Goal: Task Accomplishment & Management: Complete application form

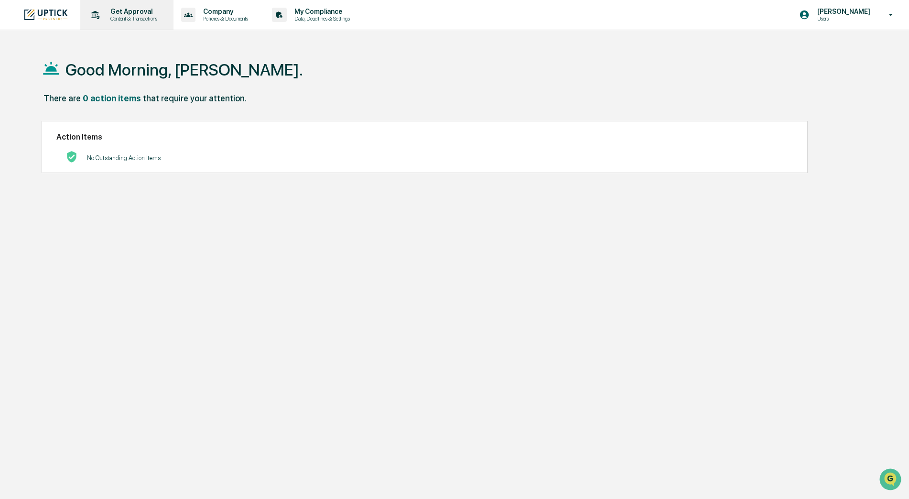
click at [127, 19] on p "Content & Transactions" at bounding box center [132, 18] width 59 height 7
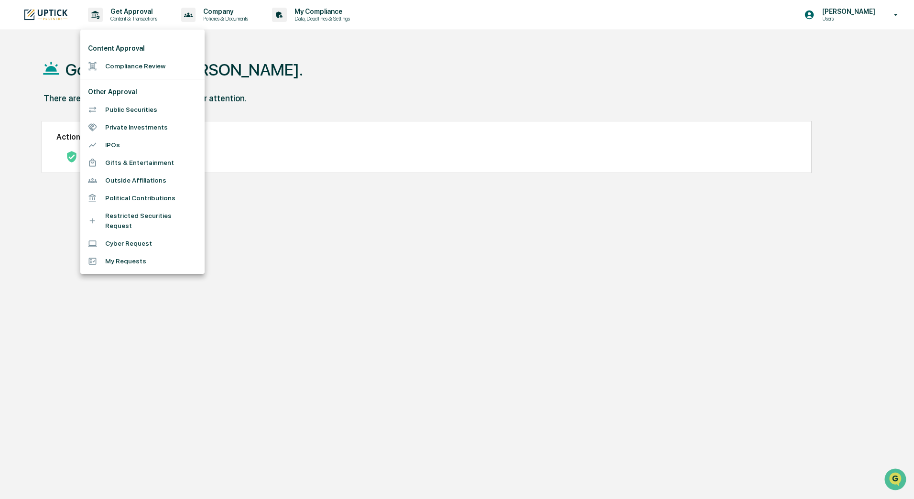
click at [134, 65] on li "Compliance Review" at bounding box center [142, 66] width 124 height 18
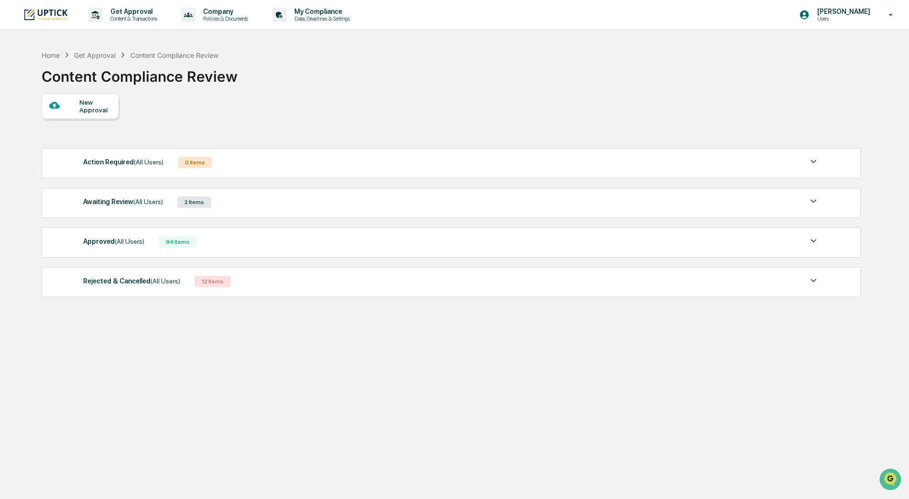
click at [94, 106] on div "New Approval" at bounding box center [95, 105] width 32 height 15
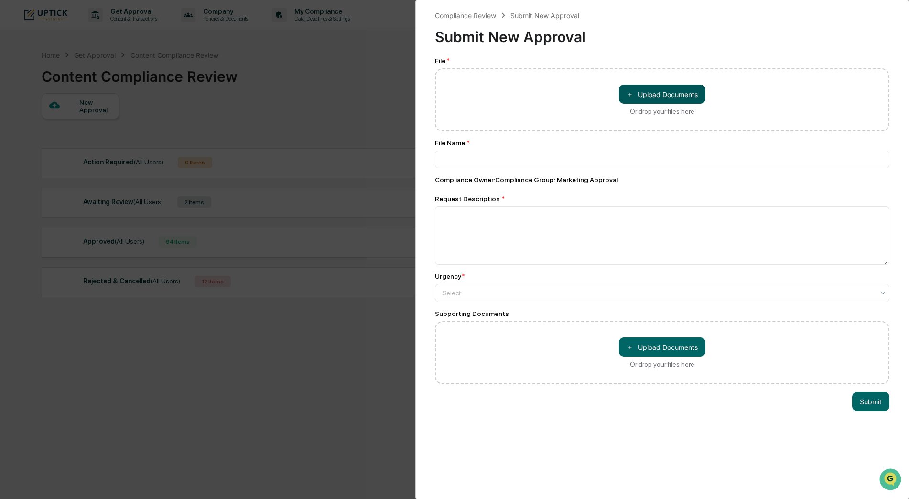
click at [656, 92] on button "＋ Upload Documents" at bounding box center [662, 94] width 87 height 19
type input "**********"
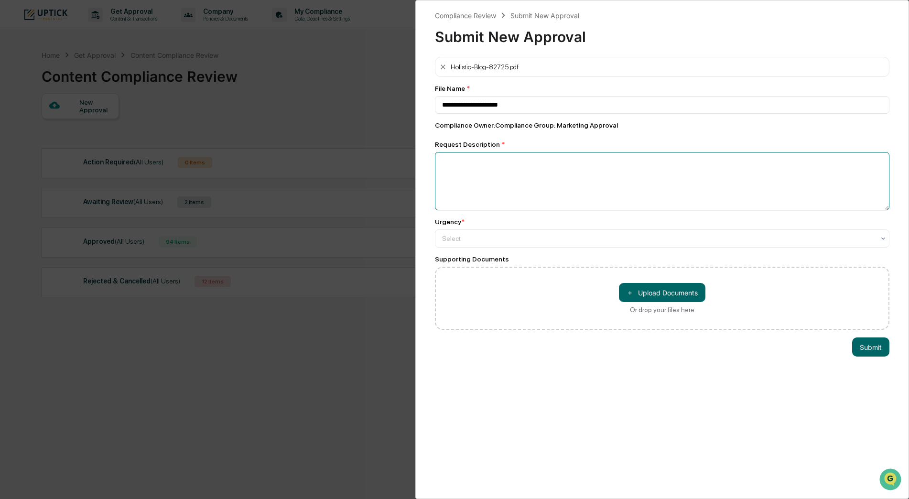
click at [546, 197] on textarea at bounding box center [662, 181] width 455 height 58
type textarea "**********"
type input "*"
click at [871, 350] on button "Submit" at bounding box center [871, 347] width 37 height 19
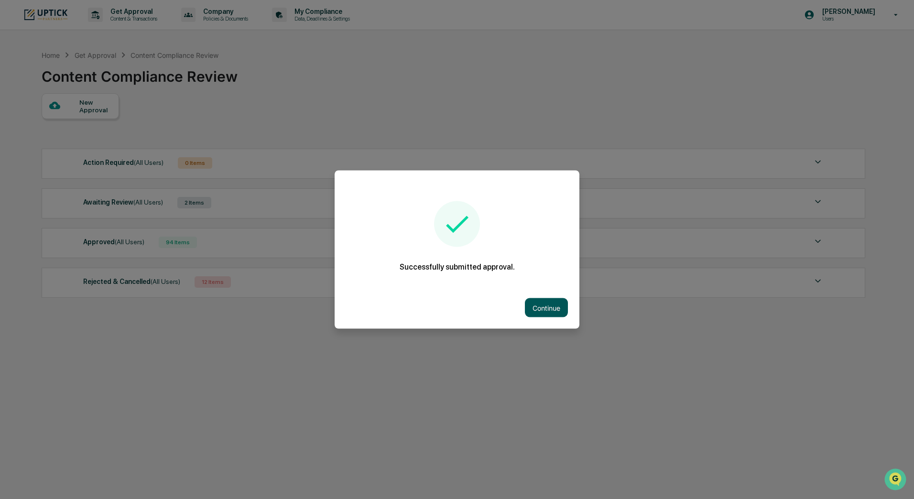
click at [550, 309] on button "Continue" at bounding box center [546, 307] width 43 height 19
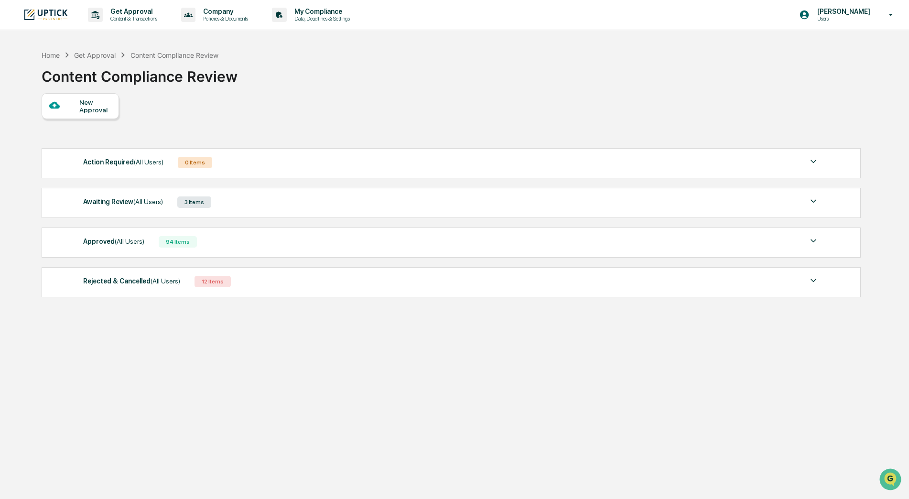
click at [83, 105] on div "New Approval" at bounding box center [95, 105] width 32 height 15
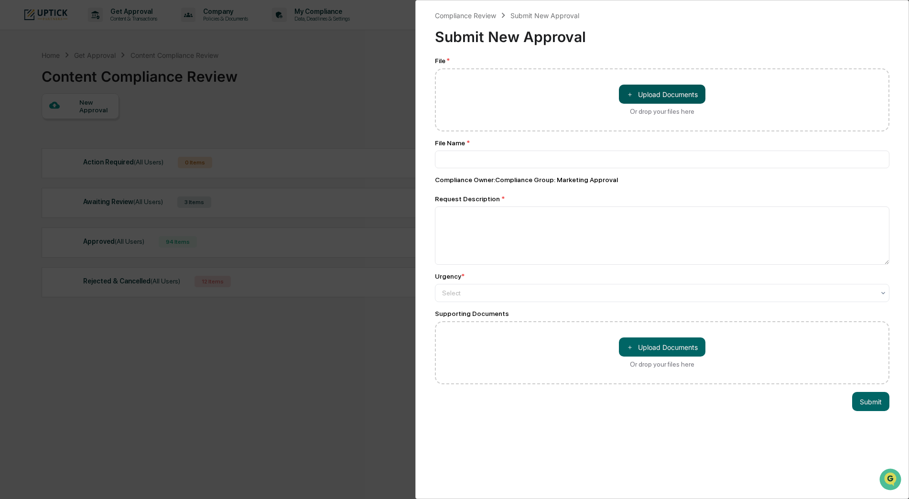
click at [646, 91] on button "＋ Upload Documents" at bounding box center [662, 94] width 87 height 19
type input "**********"
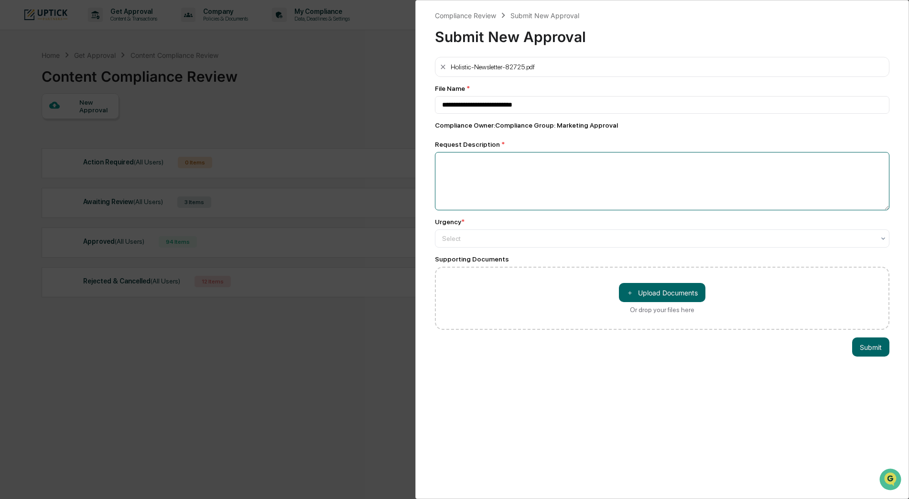
click at [502, 187] on textarea at bounding box center [662, 181] width 455 height 58
type textarea "**********"
click at [489, 240] on div at bounding box center [658, 239] width 433 height 10
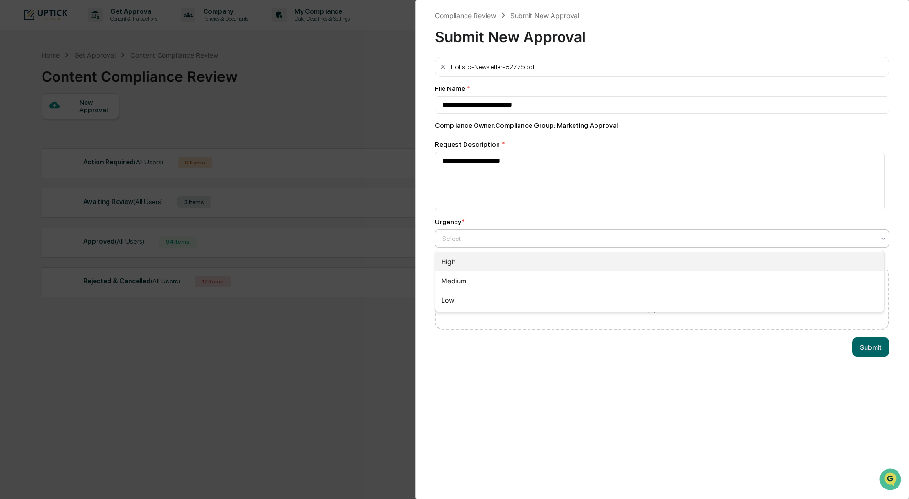
click at [489, 260] on div "High" at bounding box center [660, 261] width 449 height 19
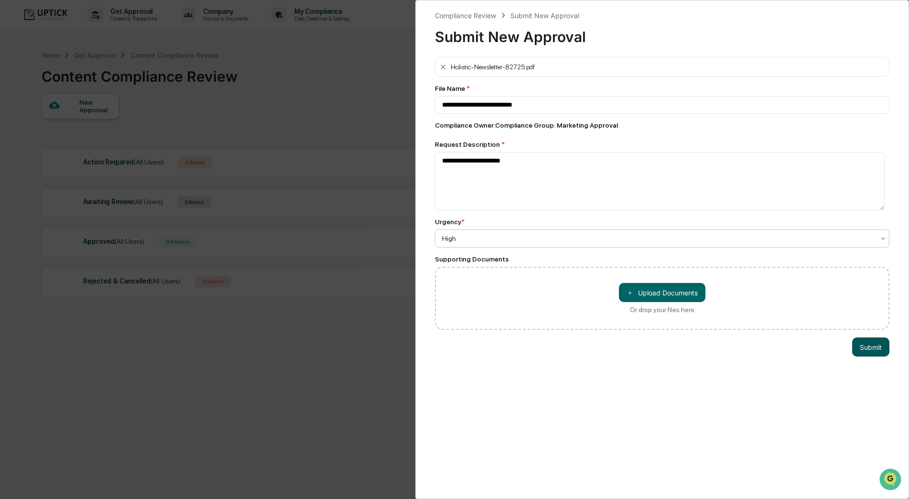
click at [865, 350] on button "Submit" at bounding box center [871, 347] width 37 height 19
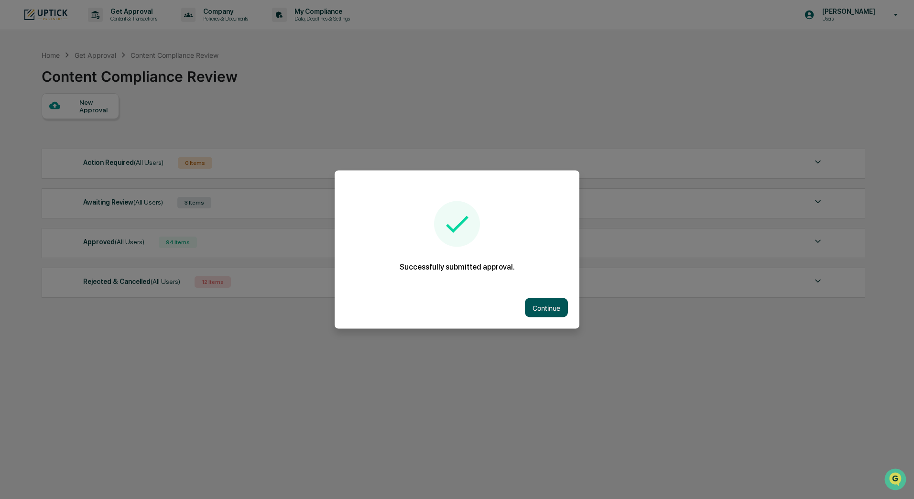
click at [549, 308] on button "Continue" at bounding box center [546, 307] width 43 height 19
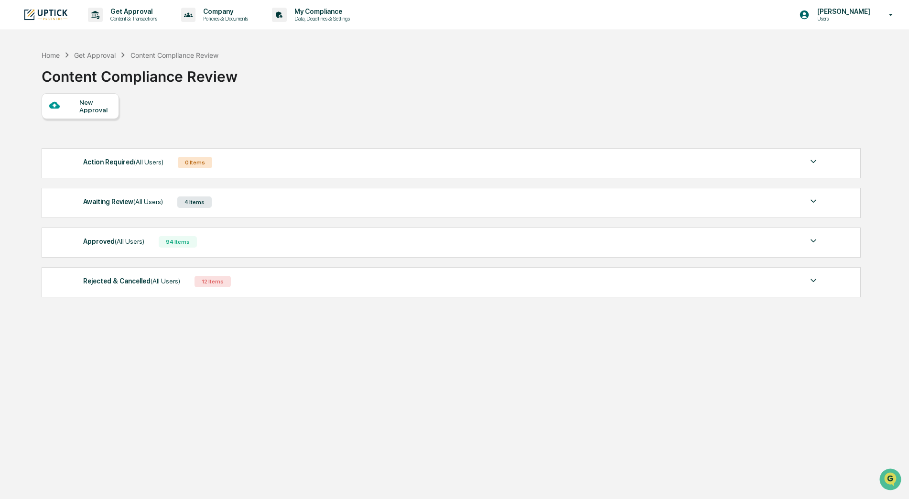
click at [127, 200] on div "Awaiting Review (All Users)" at bounding box center [123, 202] width 80 height 12
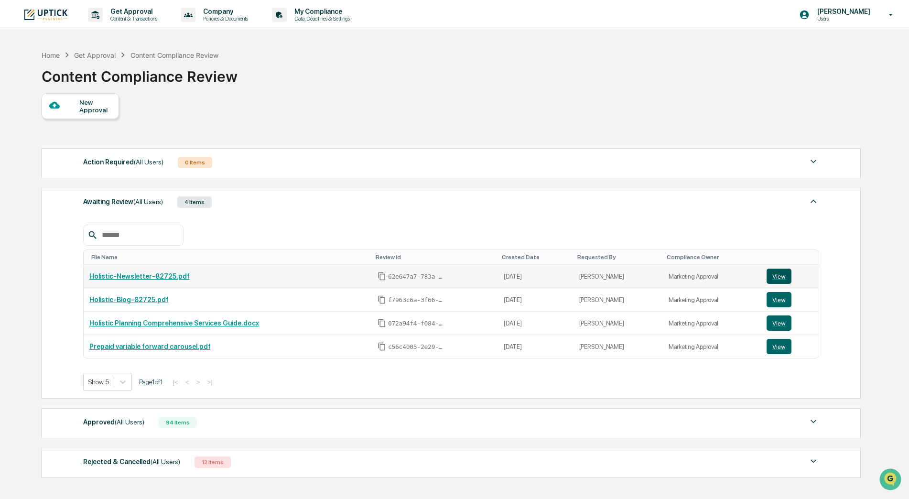
click at [775, 273] on button "View" at bounding box center [779, 276] width 25 height 15
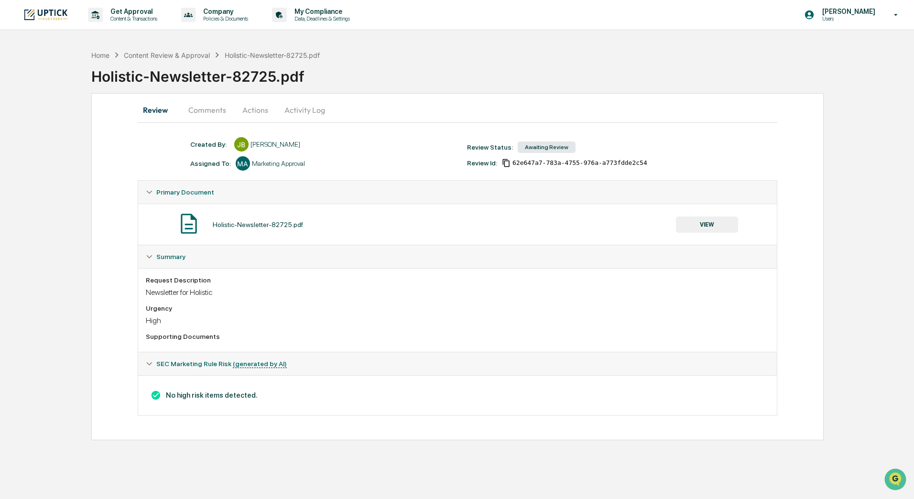
click at [233, 399] on h3 "No high risk items detected." at bounding box center [458, 395] width 624 height 11
click at [708, 219] on button "VIEW" at bounding box center [707, 225] width 62 height 16
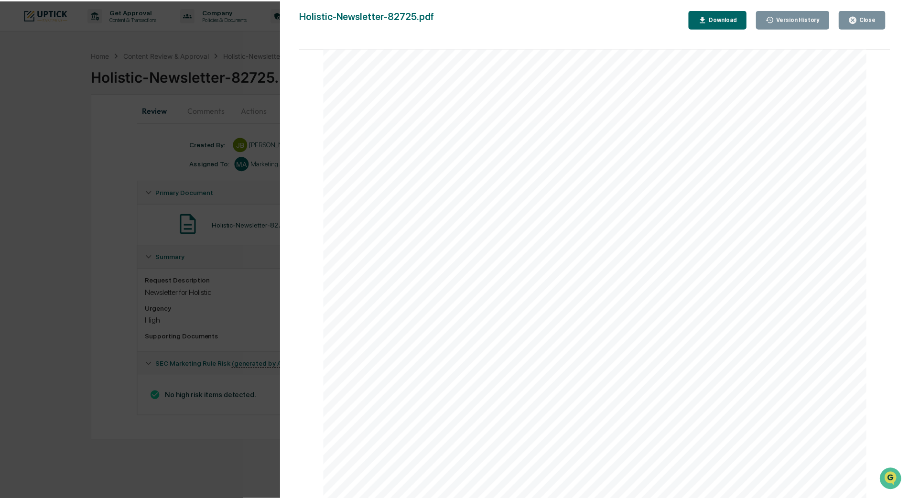
scroll to position [356, 0]
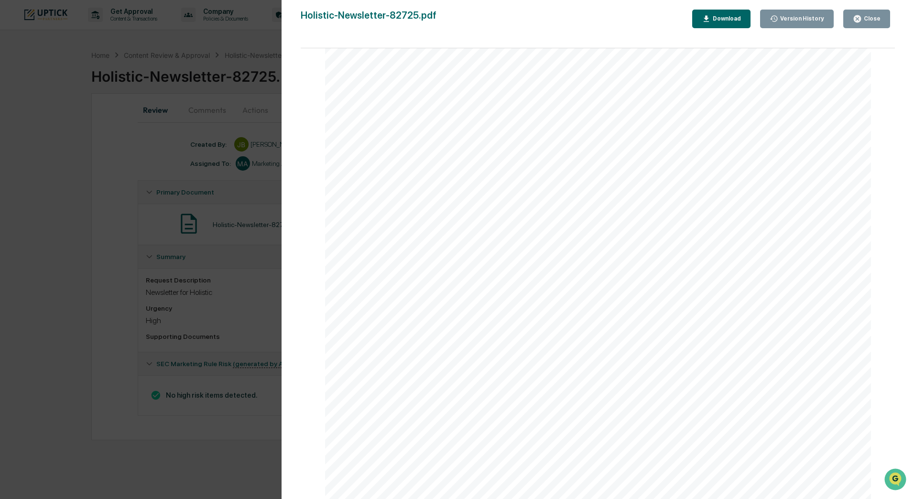
click at [868, 24] on button "Close" at bounding box center [866, 19] width 47 height 19
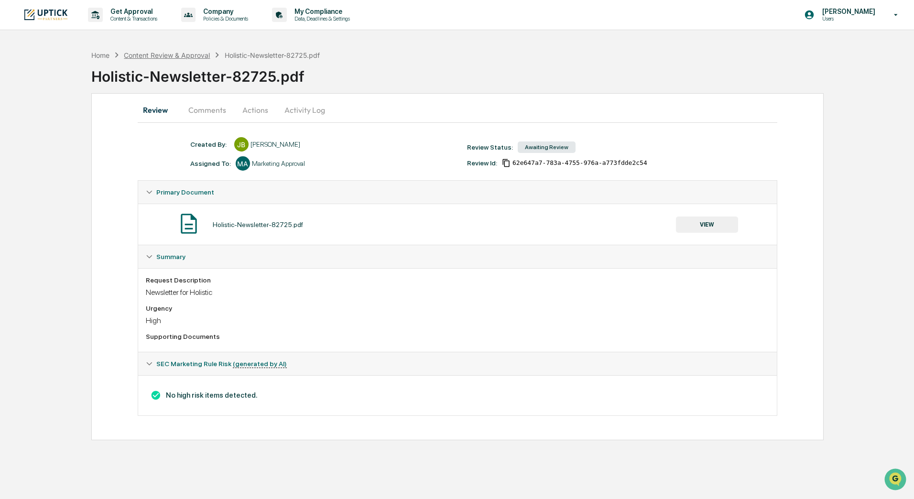
click at [181, 55] on div "Content Review & Approval" at bounding box center [167, 55] width 86 height 8
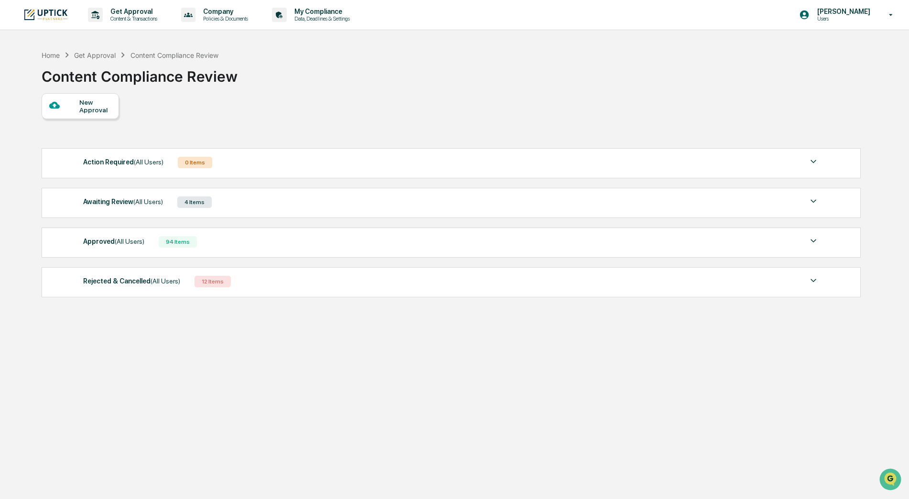
click at [194, 199] on div "4 Items" at bounding box center [194, 202] width 34 height 11
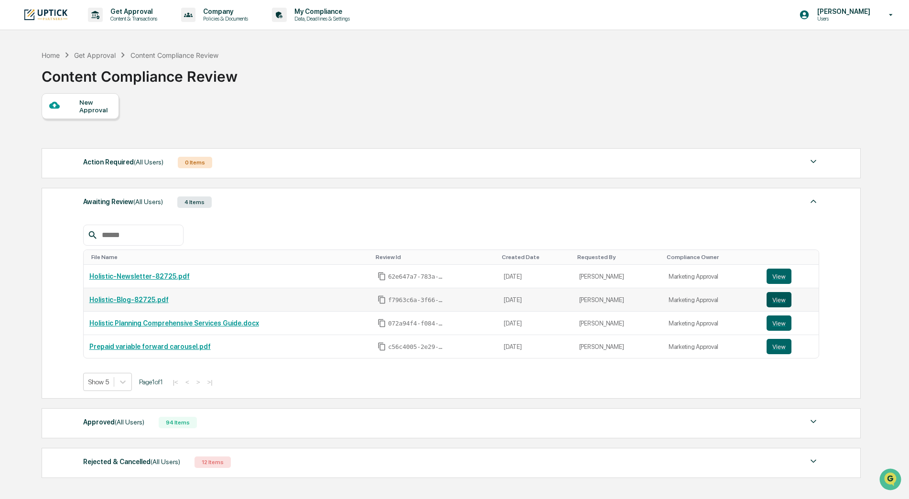
click at [779, 299] on button "View" at bounding box center [779, 299] width 25 height 15
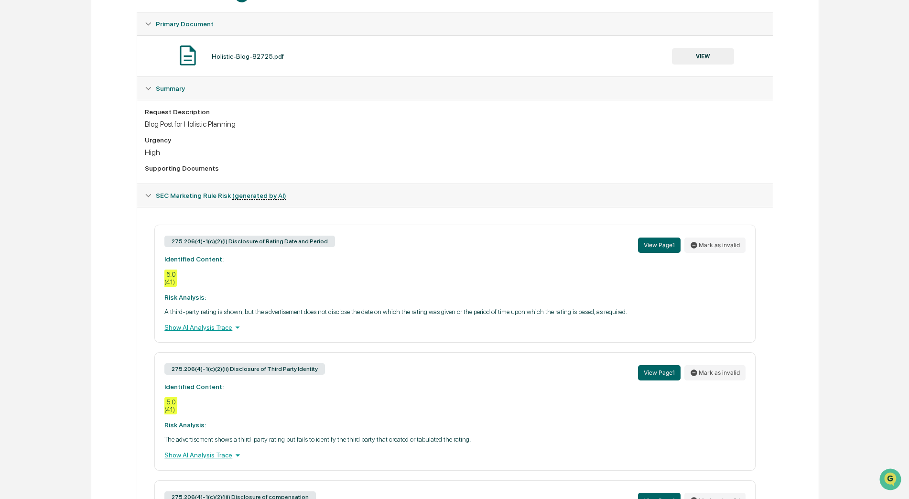
scroll to position [169, 0]
click at [648, 245] on button "View Page 1" at bounding box center [659, 244] width 43 height 15
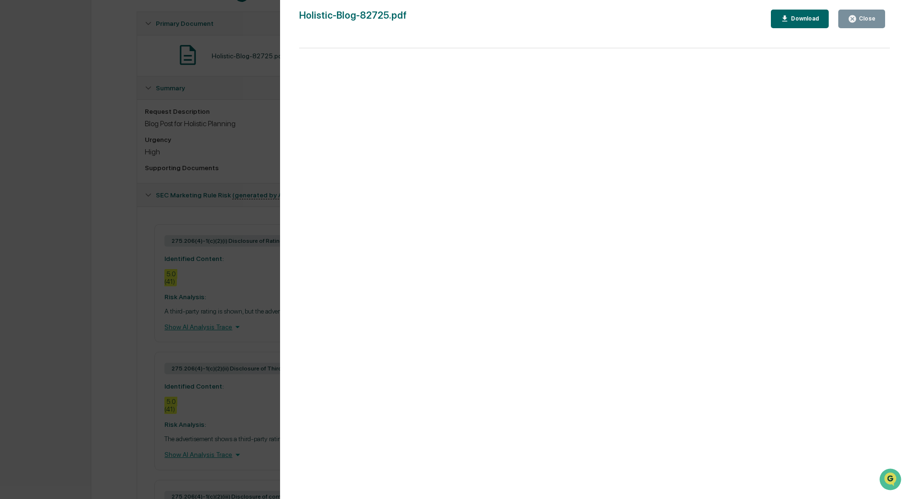
click at [868, 17] on div "Close" at bounding box center [866, 18] width 19 height 7
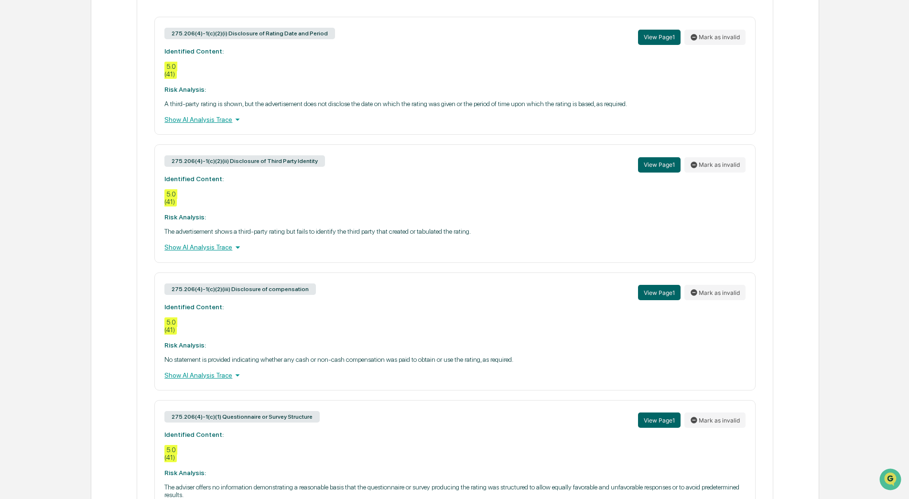
scroll to position [445, 0]
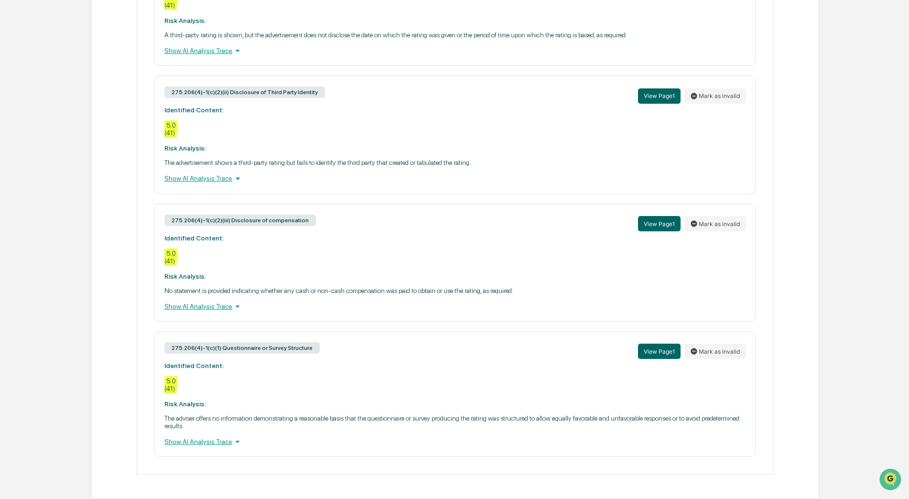
click at [400, 422] on p "The adviser offers no information demonstrating a reasonable basis that the que…" at bounding box center [454, 422] width 581 height 15
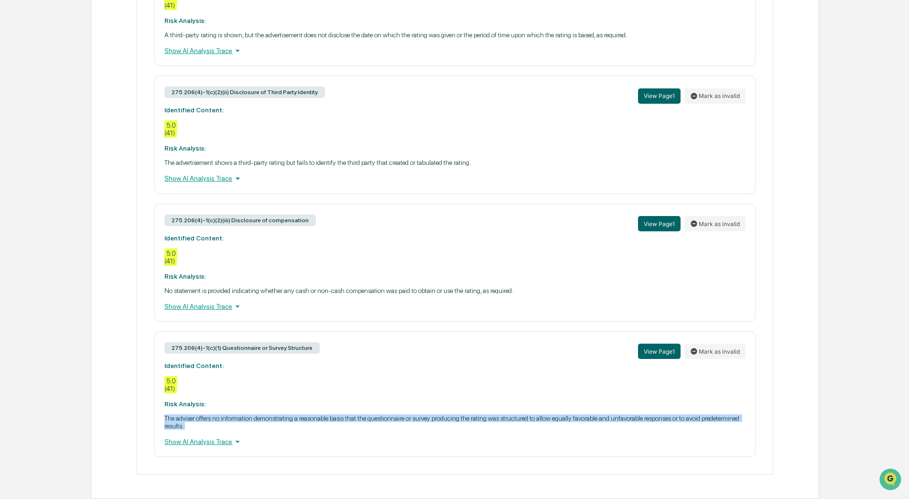
click at [400, 422] on p "The adviser offers no information demonstrating a reasonable basis that the que…" at bounding box center [454, 422] width 581 height 15
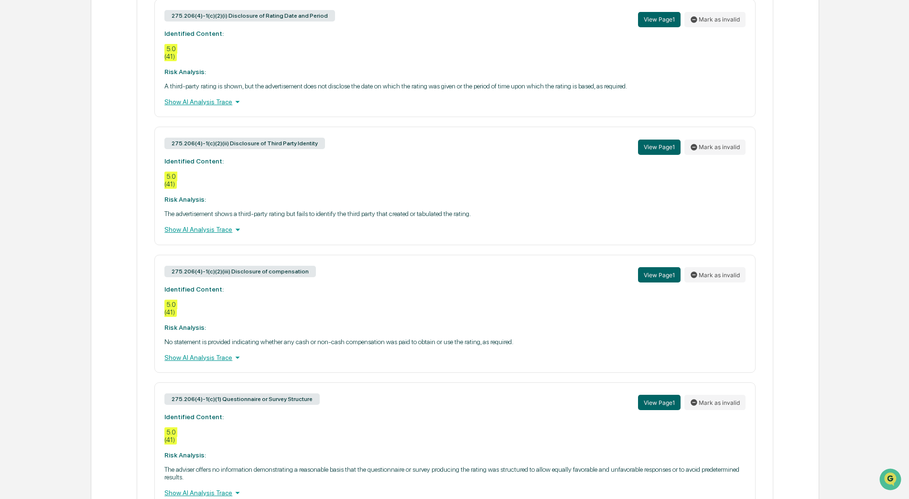
scroll to position [394, 0]
drag, startPoint x: 141, startPoint y: 109, endPoint x: 140, endPoint y: 80, distance: 28.7
click at [140, 80] on div "275.206(4)-1(c)(2)(i) Disclosure of Rating Date and Period View Page 1 Mark as …" at bounding box center [454, 253] width 635 height 544
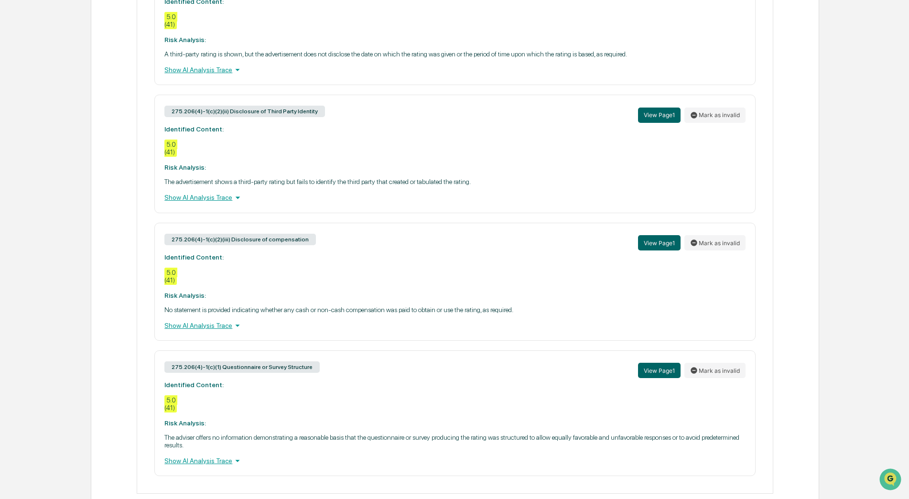
scroll to position [426, 0]
click at [212, 198] on div "Show AI Analysis Trace" at bounding box center [454, 198] width 581 height 11
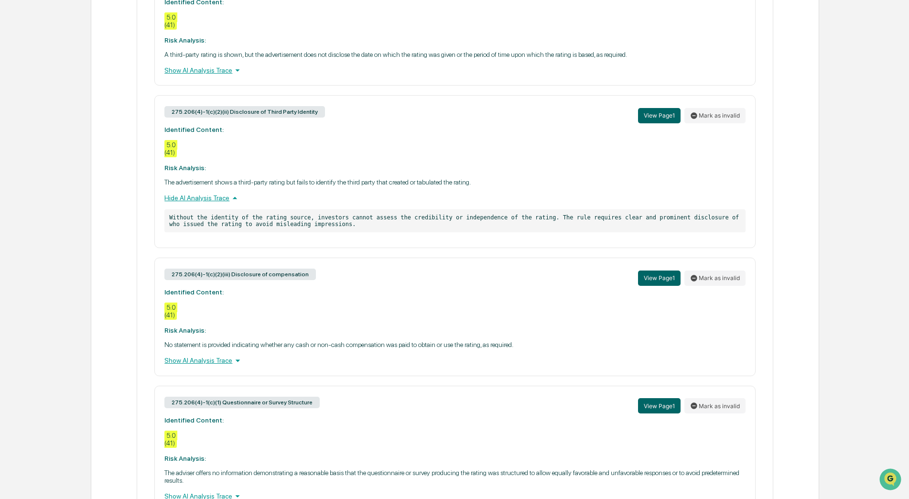
click at [287, 221] on p "Without the identity of the rating source, investors cannot assess the credibil…" at bounding box center [454, 220] width 581 height 23
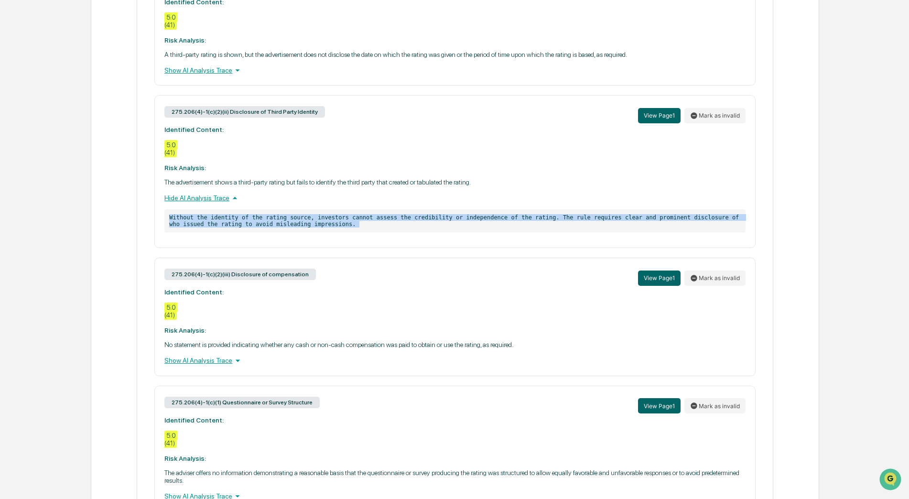
click at [287, 221] on p "Without the identity of the rating source, investors cannot assess the credibil…" at bounding box center [454, 220] width 581 height 23
drag, startPoint x: 287, startPoint y: 221, endPoint x: 332, endPoint y: 232, distance: 45.7
click at [332, 232] on p "Without the identity of the rating source, investors cannot assess the credibil…" at bounding box center [454, 220] width 581 height 23
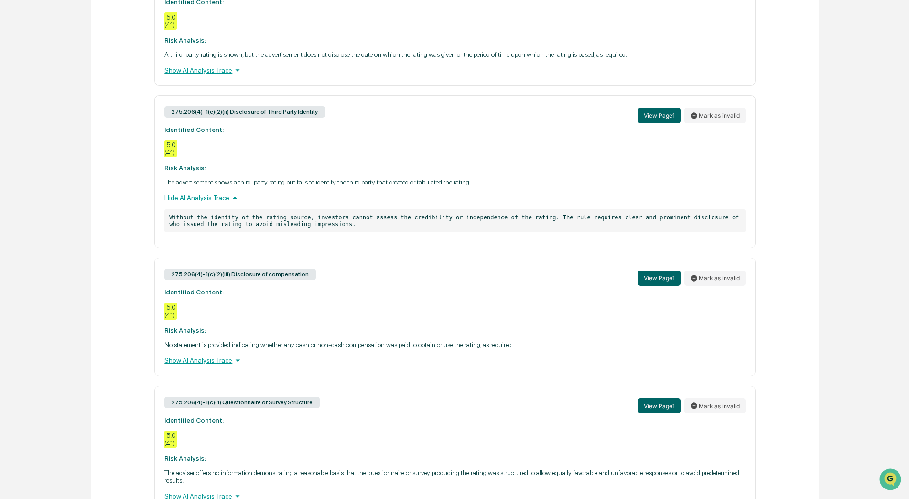
click at [332, 232] on p "Without the identity of the rating source, investors cannot assess the credibil…" at bounding box center [454, 220] width 581 height 23
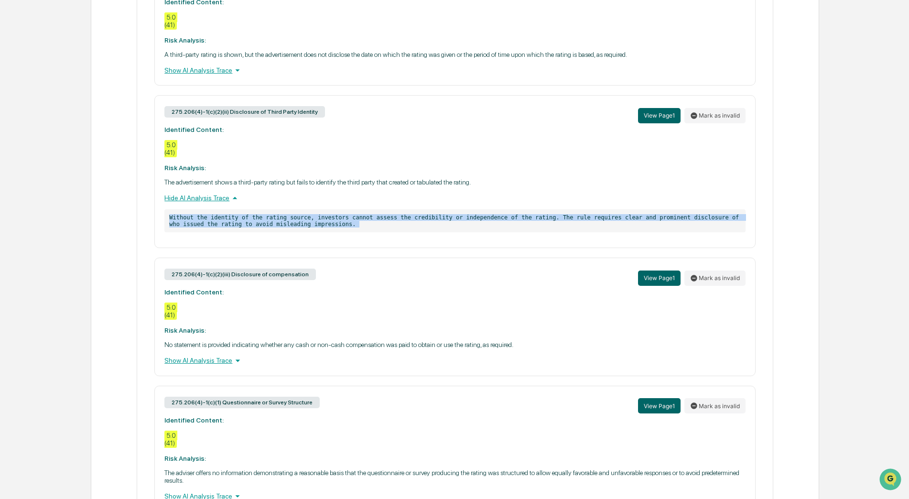
click at [332, 232] on p "Without the identity of the rating source, investors cannot assess the credibil…" at bounding box center [454, 220] width 581 height 23
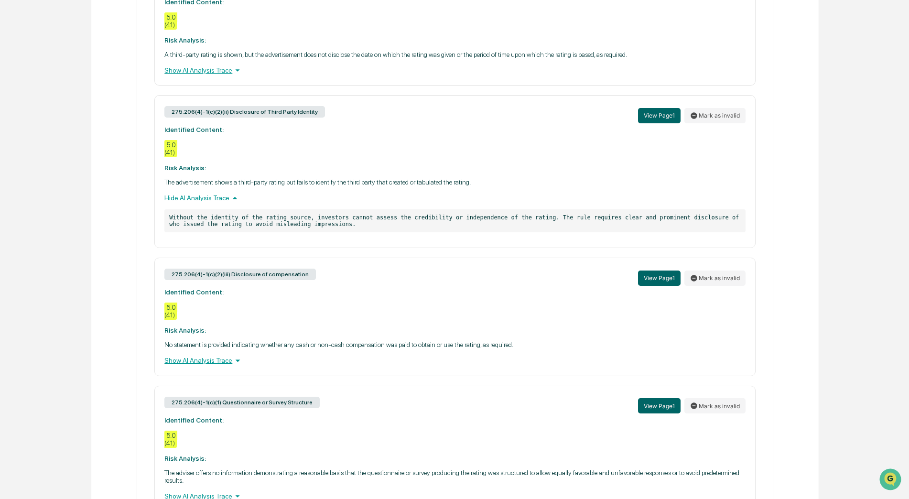
click at [207, 74] on div "Show AI Analysis Trace" at bounding box center [454, 70] width 581 height 11
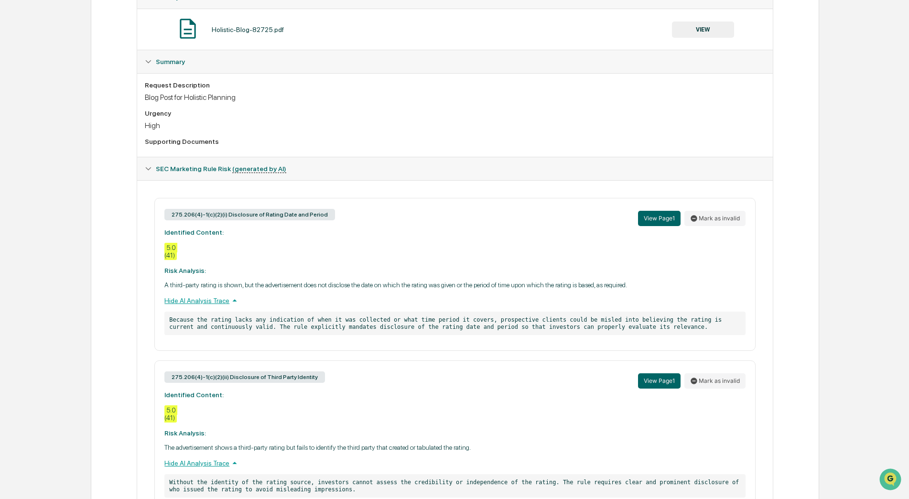
scroll to position [195, 0]
click at [695, 27] on button "VIEW" at bounding box center [703, 30] width 62 height 16
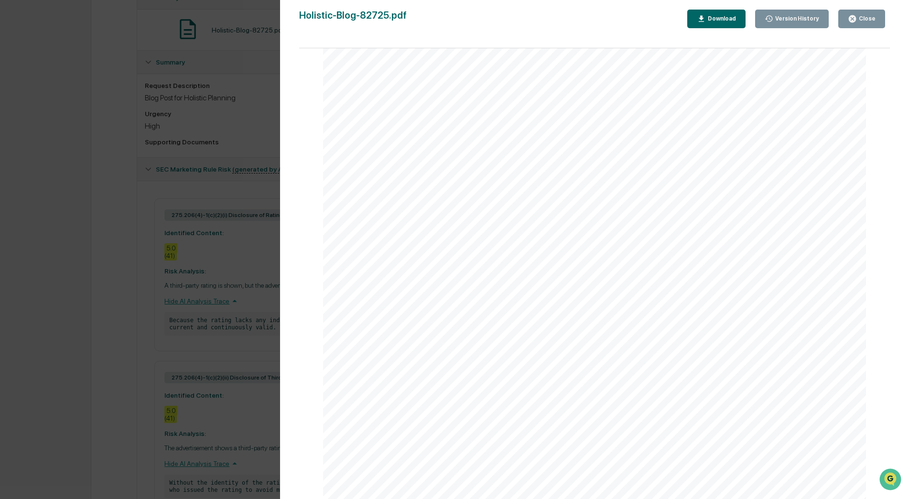
scroll to position [0, 0]
click at [867, 20] on div "Close" at bounding box center [866, 18] width 19 height 7
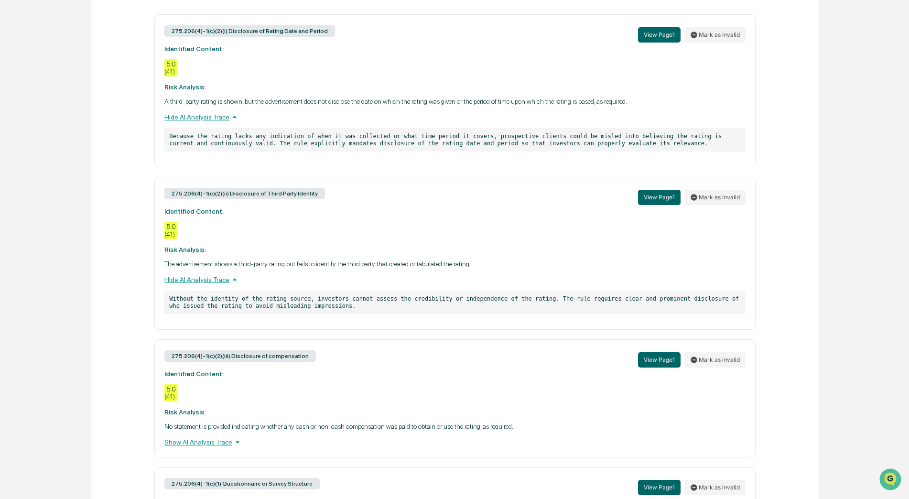
scroll to position [515, 0]
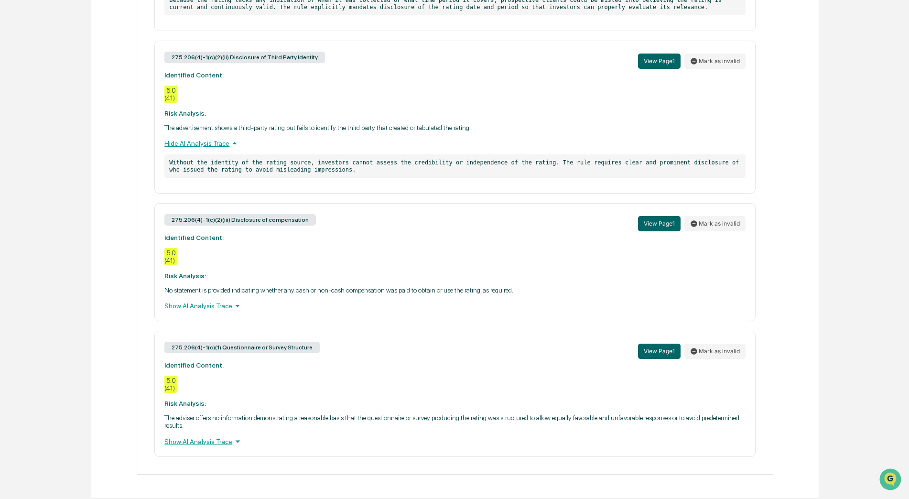
click at [197, 313] on div "275.206(4)-1(c)(2)(iii) Disclosure of compensation View Page 1 Mark as invalid …" at bounding box center [454, 262] width 601 height 118
click at [211, 304] on div "Show AI Analysis Trace" at bounding box center [454, 306] width 581 height 11
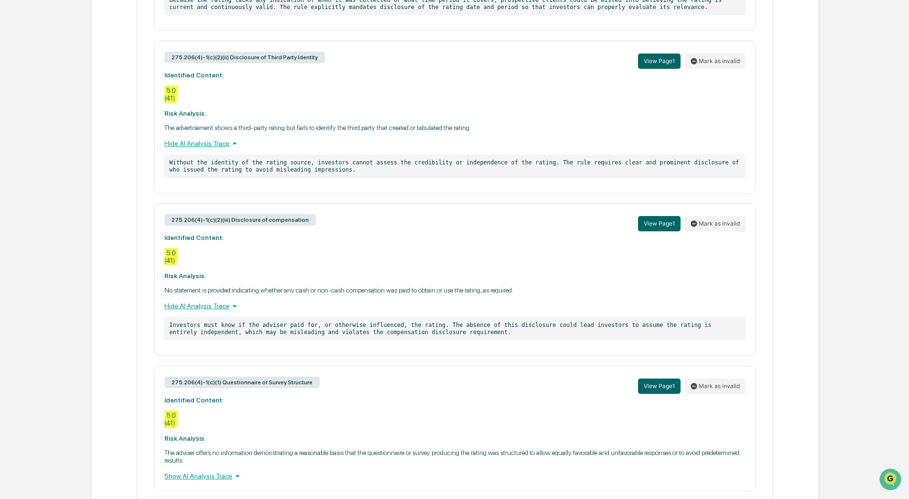
click at [193, 474] on div "Show AI Analysis Trace" at bounding box center [454, 476] width 581 height 11
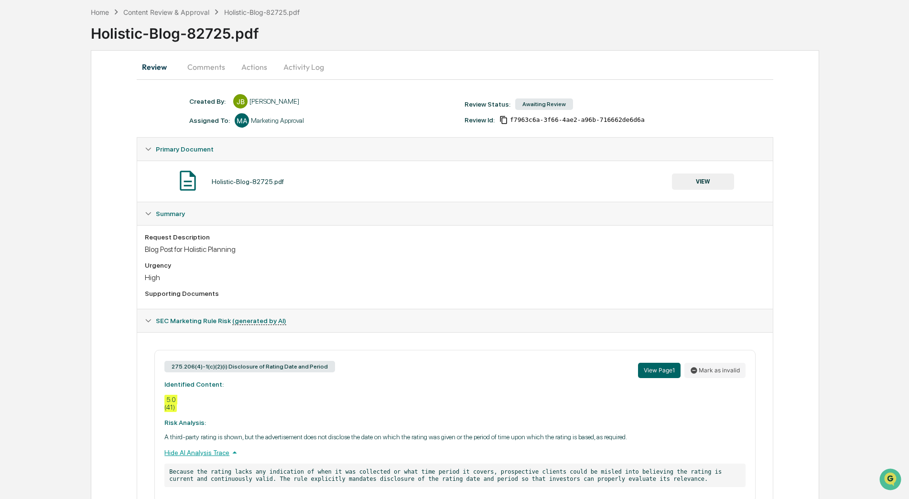
scroll to position [0, 0]
